Goal: Use online tool/utility: Use online tool/utility

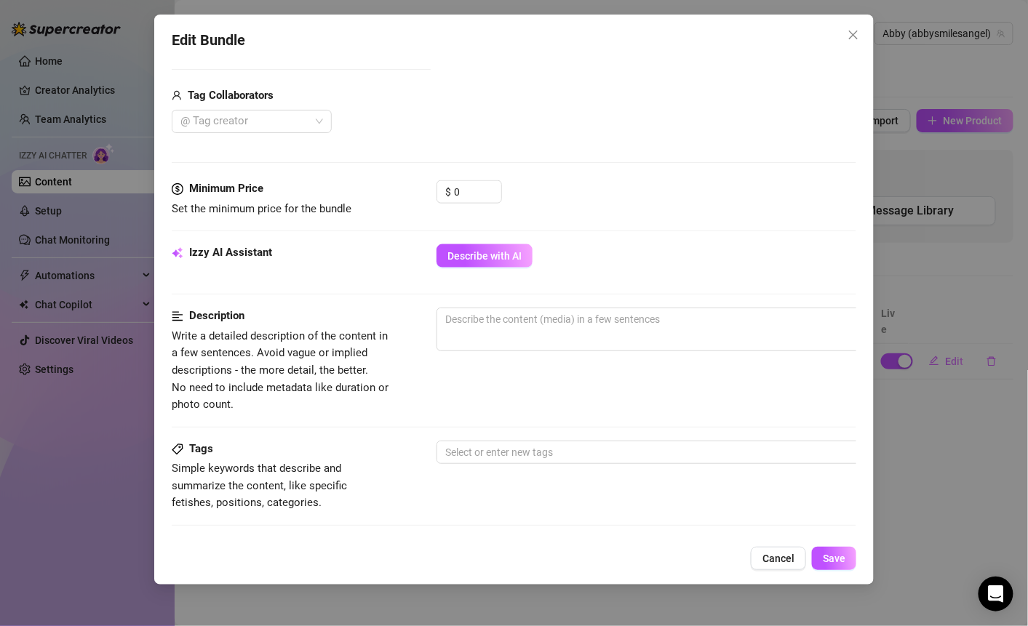
scroll to position [524, 0]
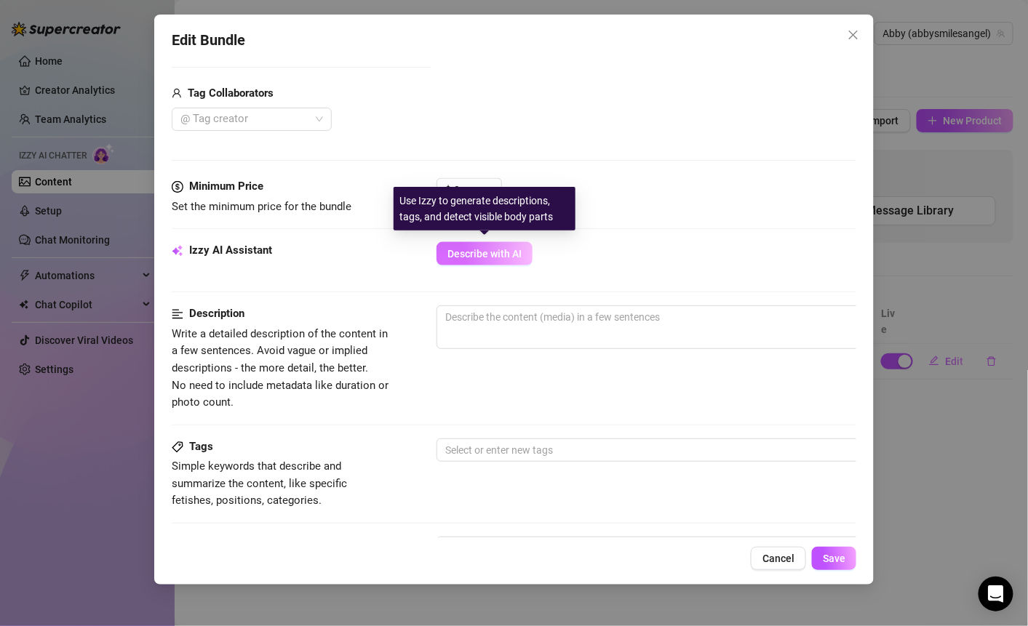
click at [491, 252] on span "Describe with AI" at bounding box center [484, 254] width 74 height 12
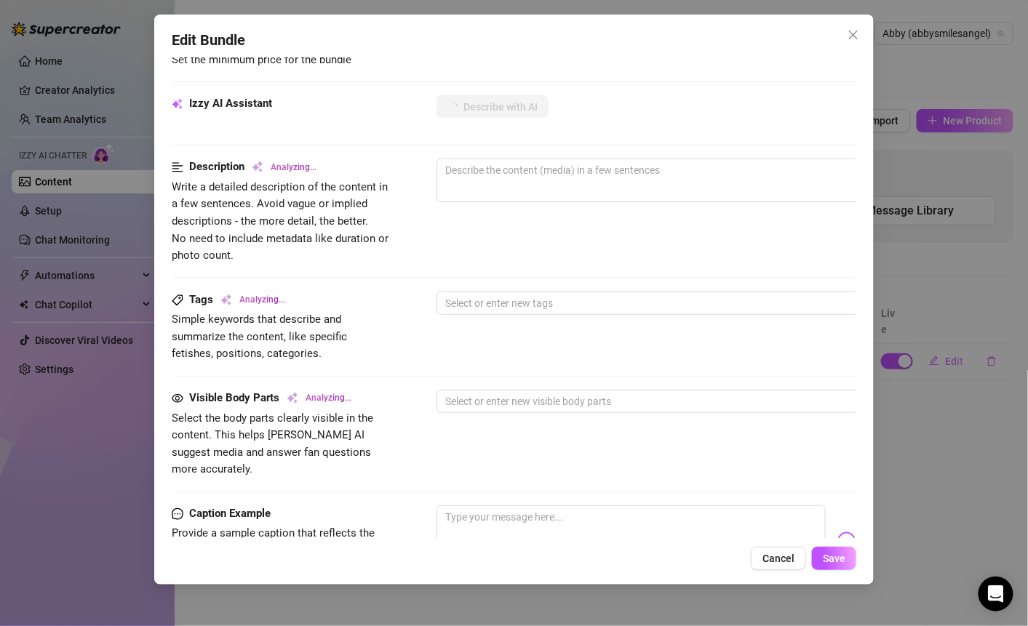
scroll to position [674, 0]
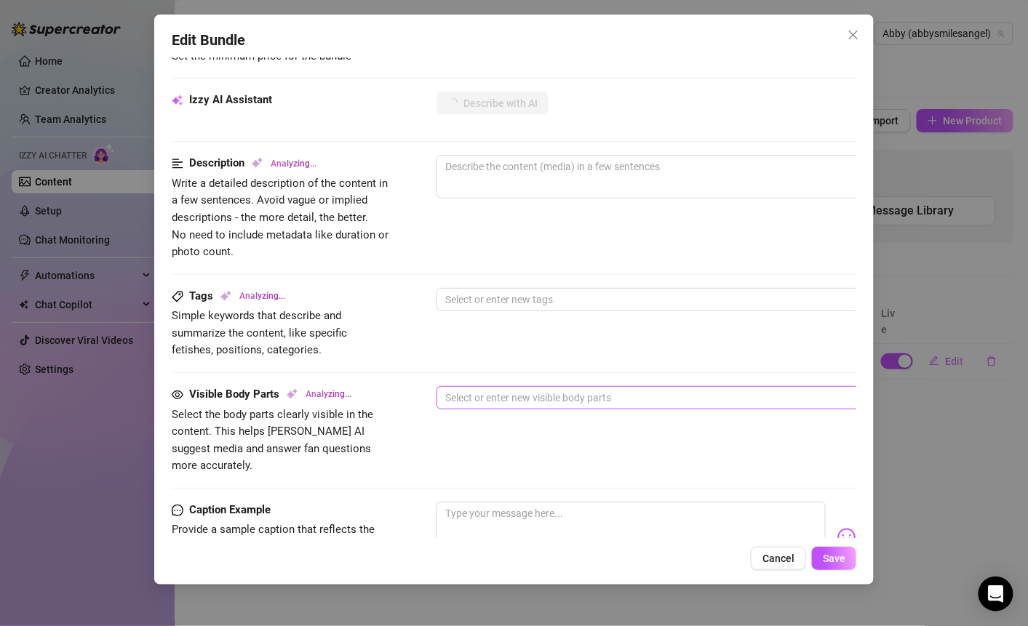
click at [561, 392] on div at bounding box center [683, 398] width 488 height 20
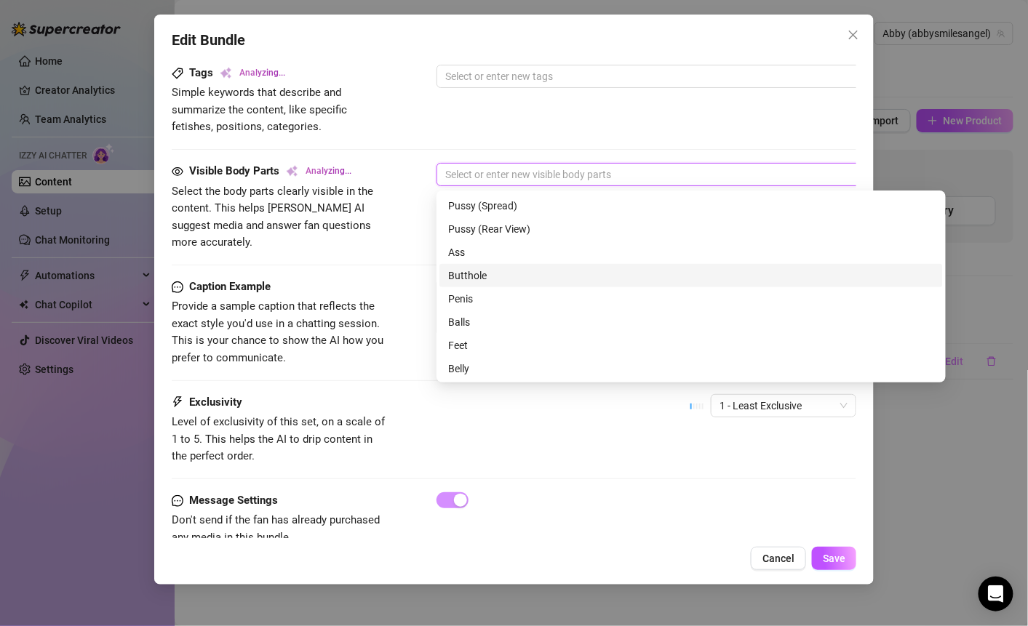
scroll to position [901, 0]
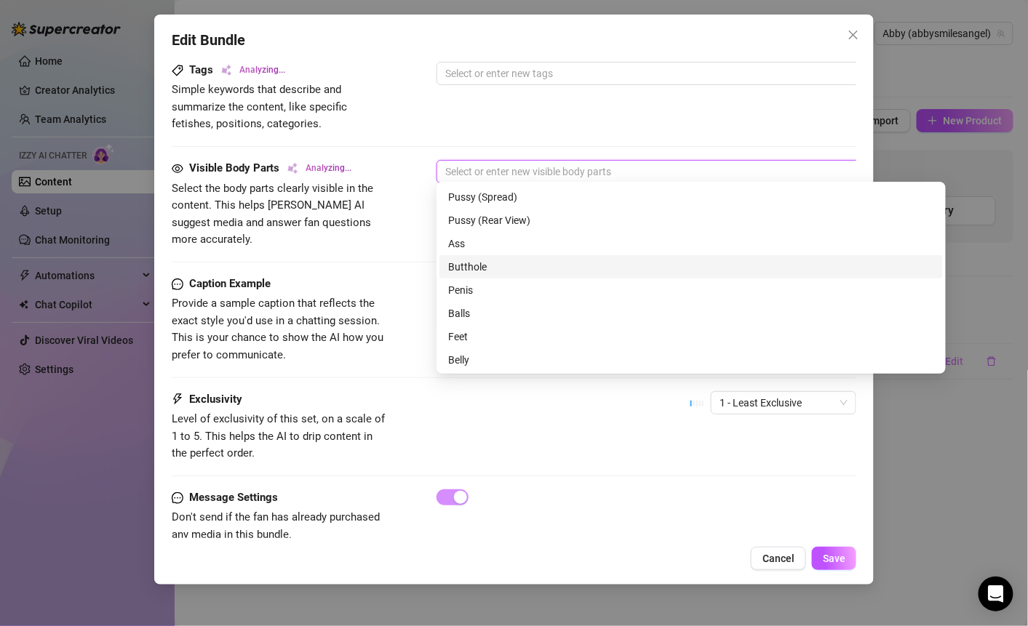
click at [394, 450] on div "Exclusivity Level of exclusivity of this set, on a scale of 1 to 5. This helps …" at bounding box center [514, 440] width 685 height 98
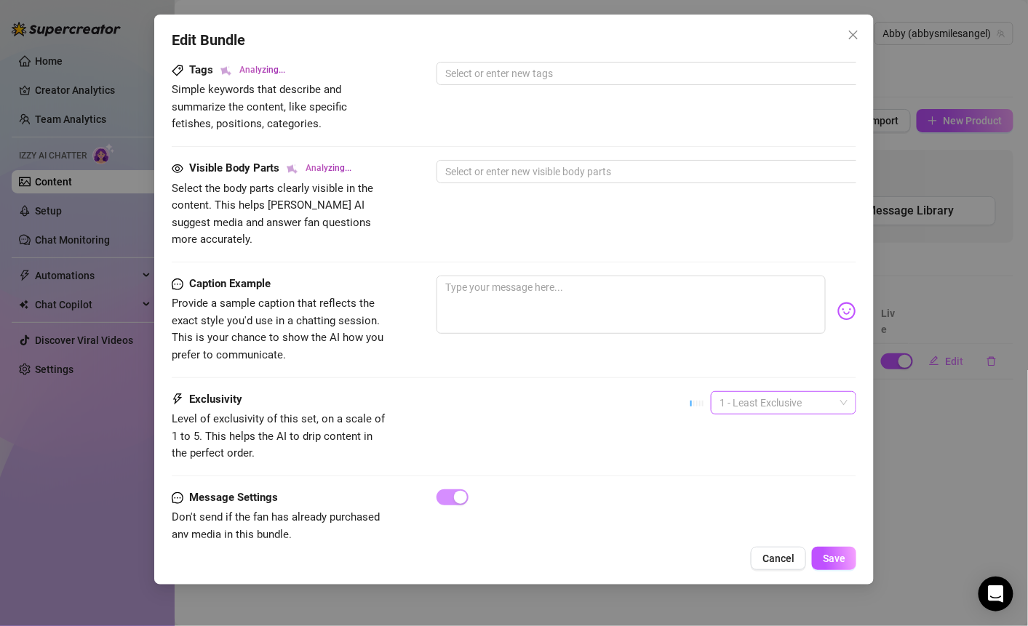
click at [842, 392] on span "1 - Least Exclusive" at bounding box center [784, 403] width 128 height 22
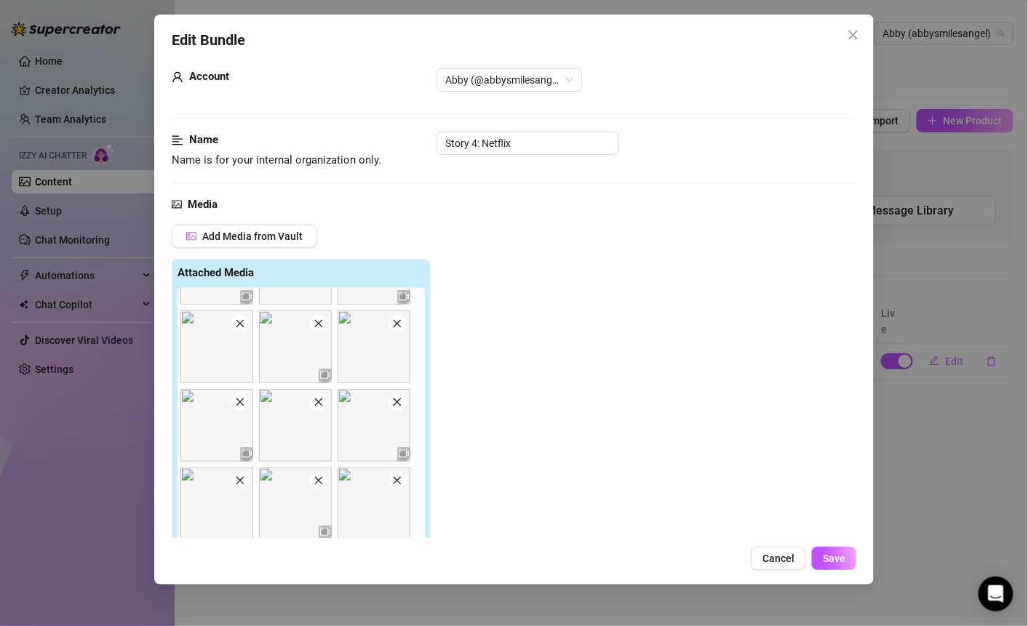
scroll to position [42, 0]
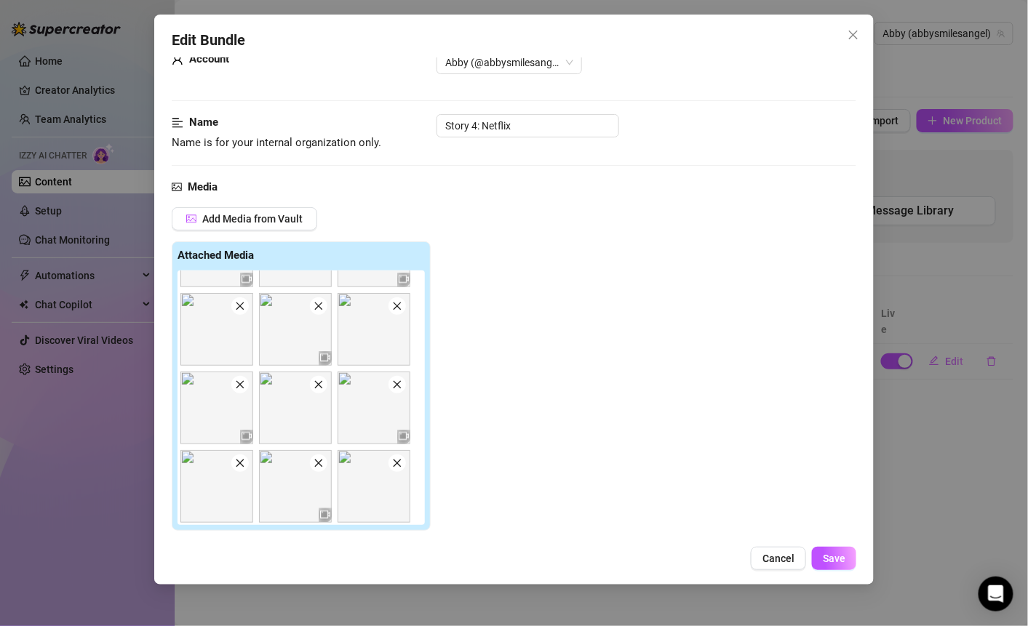
click at [244, 314] on img at bounding box center [216, 329] width 73 height 73
click at [784, 560] on span "Cancel" at bounding box center [778, 559] width 32 height 12
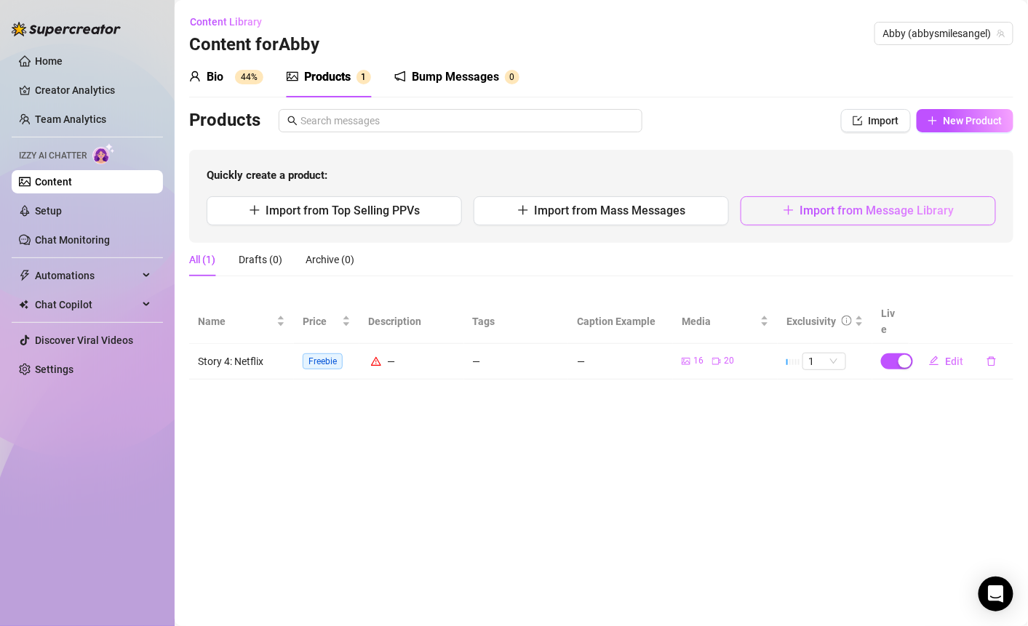
click at [844, 213] on span "Import from Message Library" at bounding box center [877, 211] width 154 height 14
type textarea "Type your message here..."
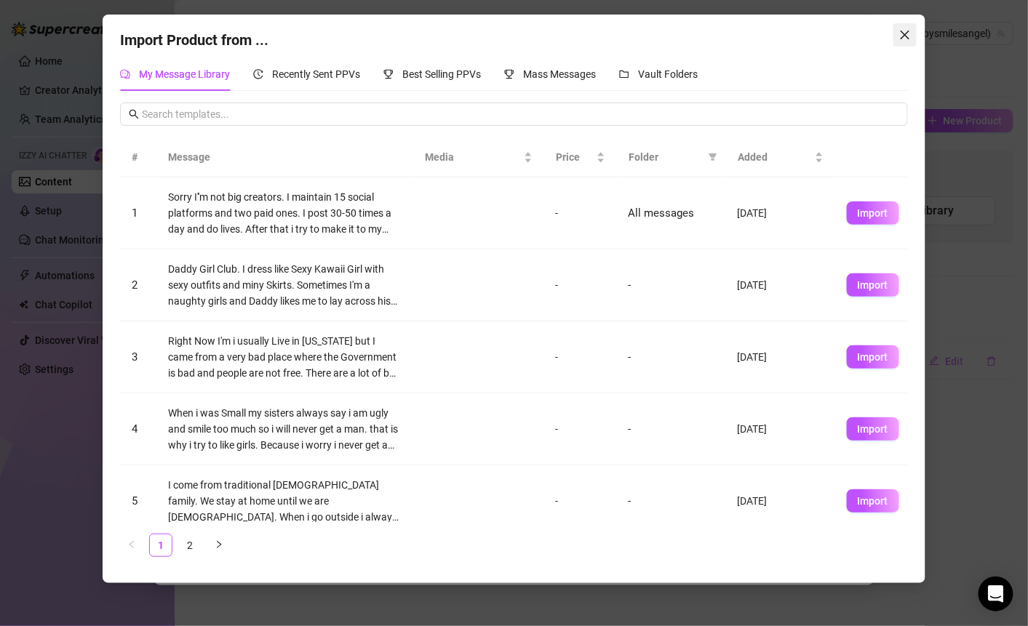
click at [912, 37] on span "Close" at bounding box center [904, 35] width 23 height 12
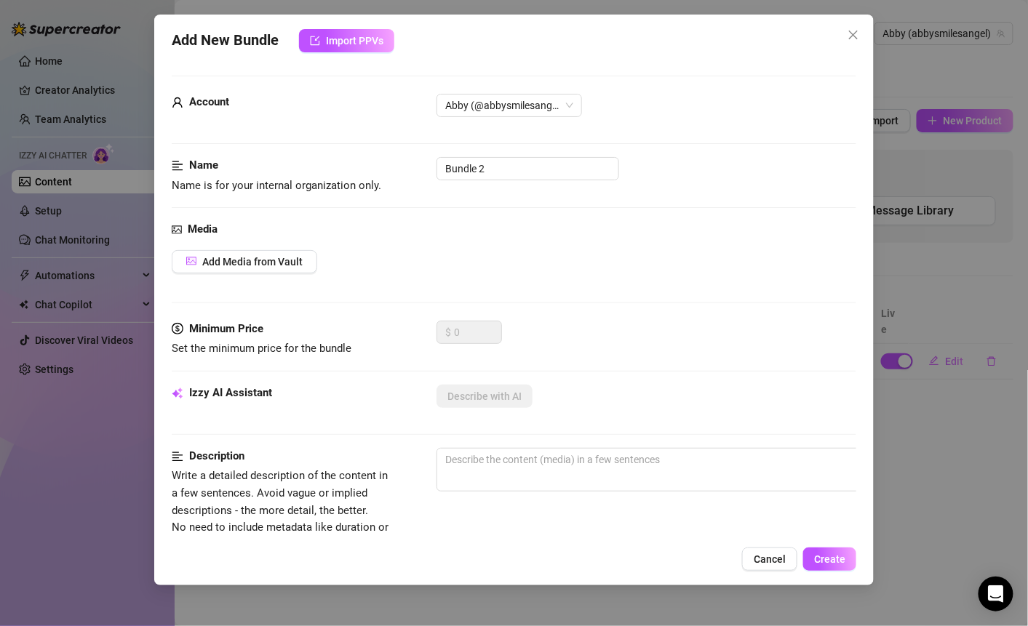
click at [842, 215] on div "Name Name is for your internal organization only. Bundle 2" at bounding box center [514, 189] width 685 height 64
click at [858, 26] on button "Close" at bounding box center [853, 34] width 23 height 23
